Goal: Information Seeking & Learning: Learn about a topic

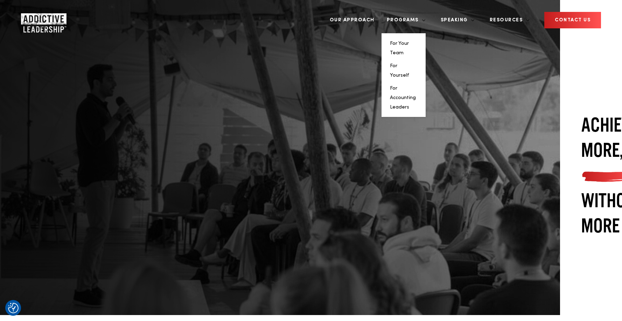
click at [417, 83] on li "For Accounting Leaders" at bounding box center [403, 97] width 27 height 28
click at [416, 86] on link "For Accounting Leaders" at bounding box center [403, 98] width 26 height 24
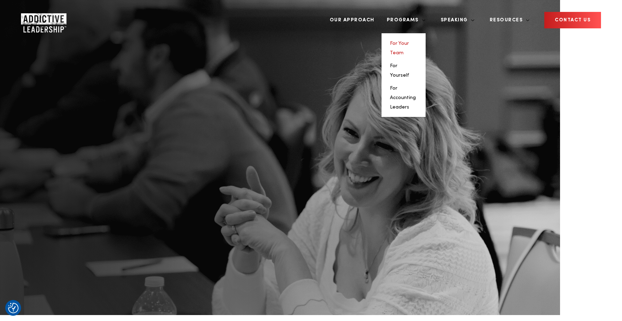
click at [409, 41] on link "For Your Team" at bounding box center [399, 48] width 19 height 14
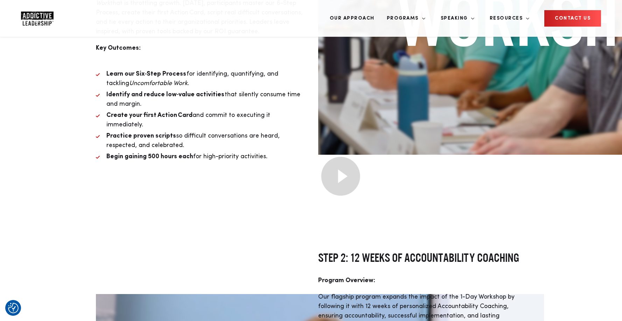
scroll to position [1033, 0]
